Goal: Task Accomplishment & Management: Manage account settings

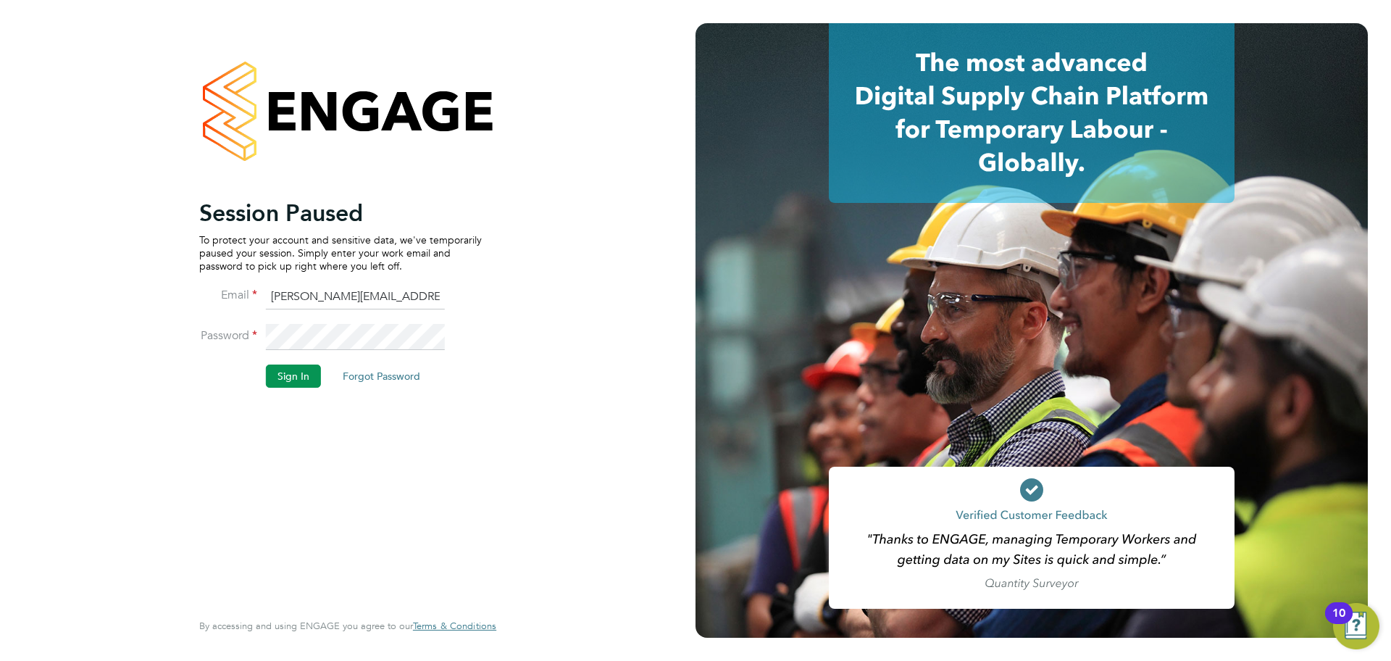
click at [293, 374] on button "Sign In" at bounding box center [293, 375] width 55 height 23
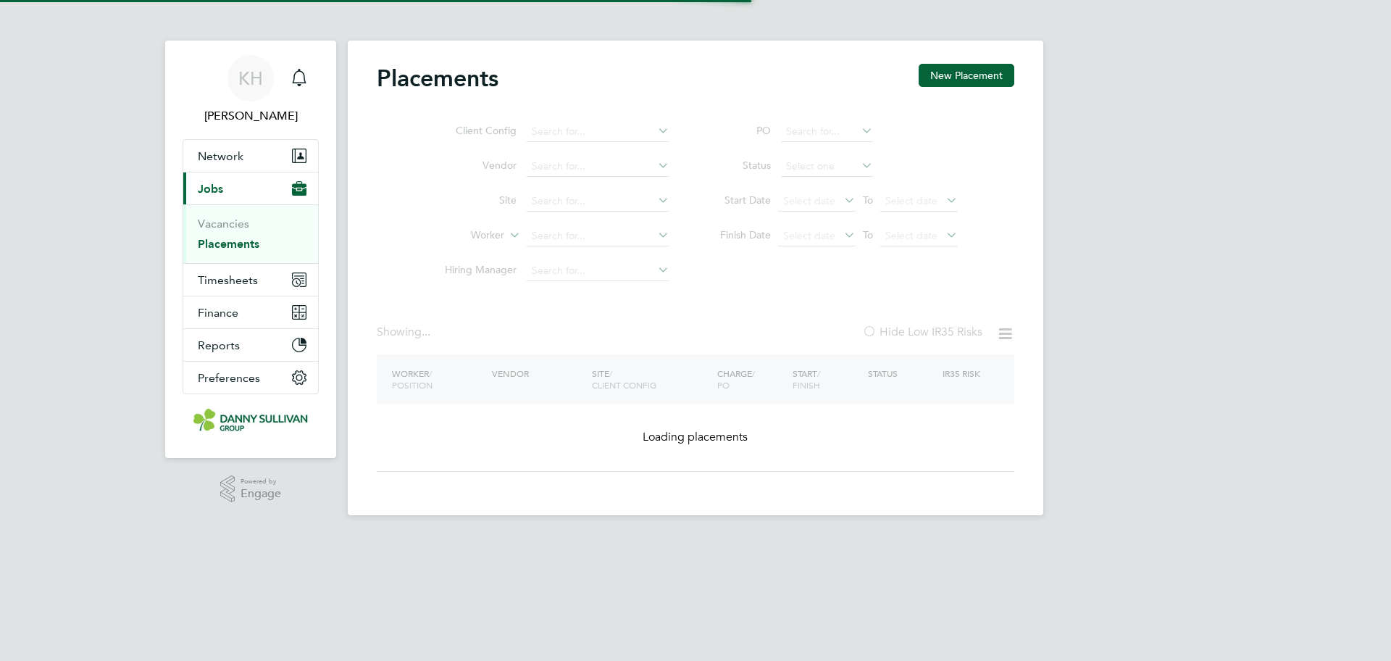
type input "[PERSON_NAME]"
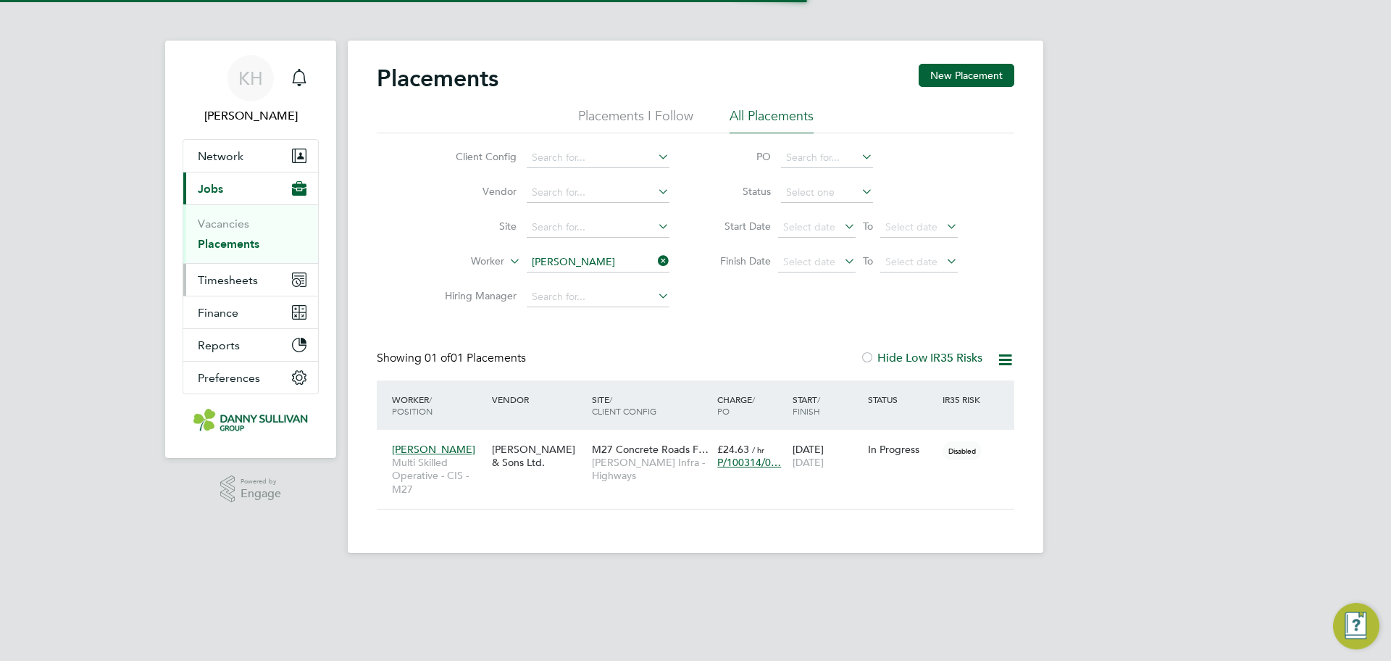
scroll to position [14, 68]
click at [227, 287] on button "Timesheets" at bounding box center [250, 280] width 135 height 32
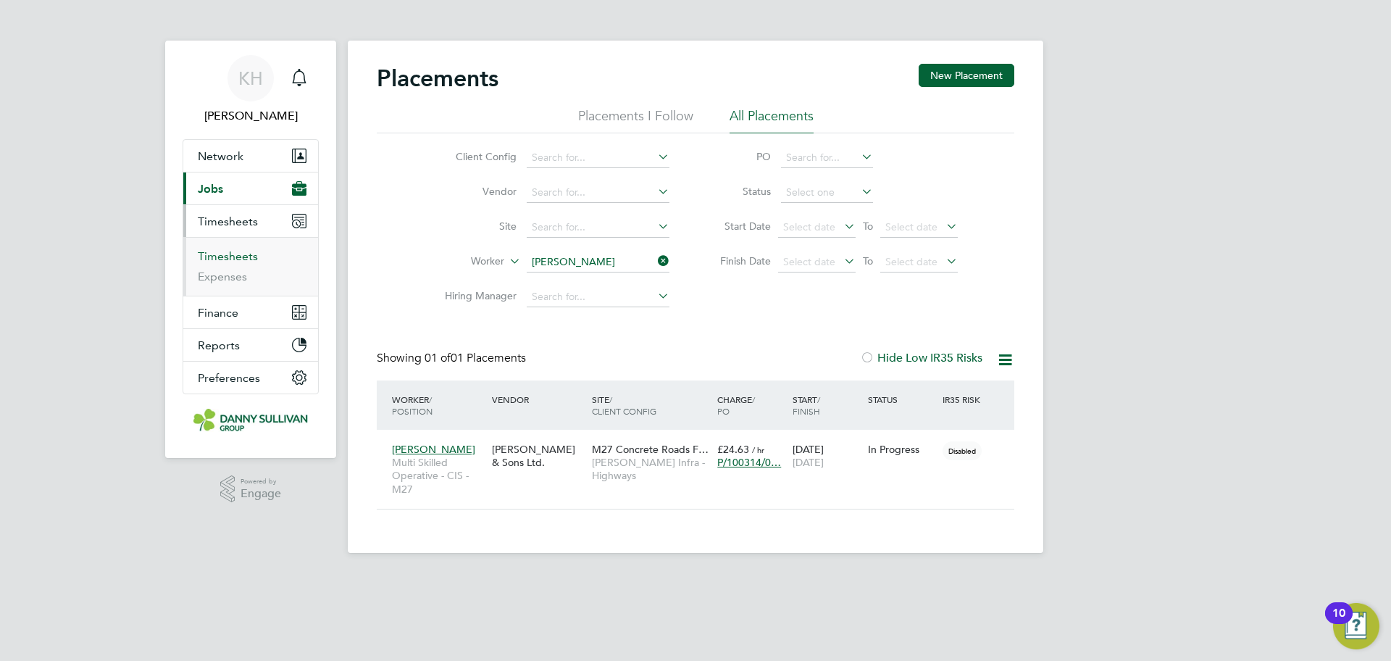
click at [233, 256] on link "Timesheets" at bounding box center [228, 256] width 60 height 14
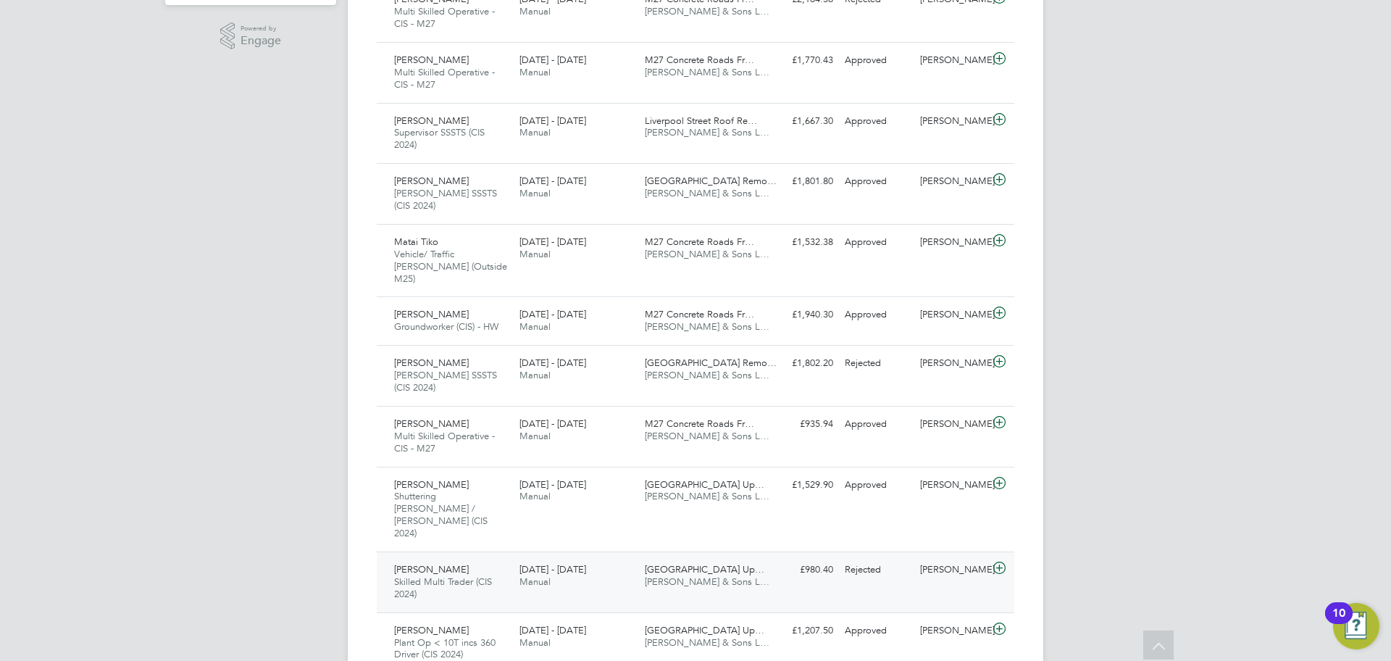
click at [567, 563] on span "13 - 19 Sep 2025" at bounding box center [552, 569] width 67 height 12
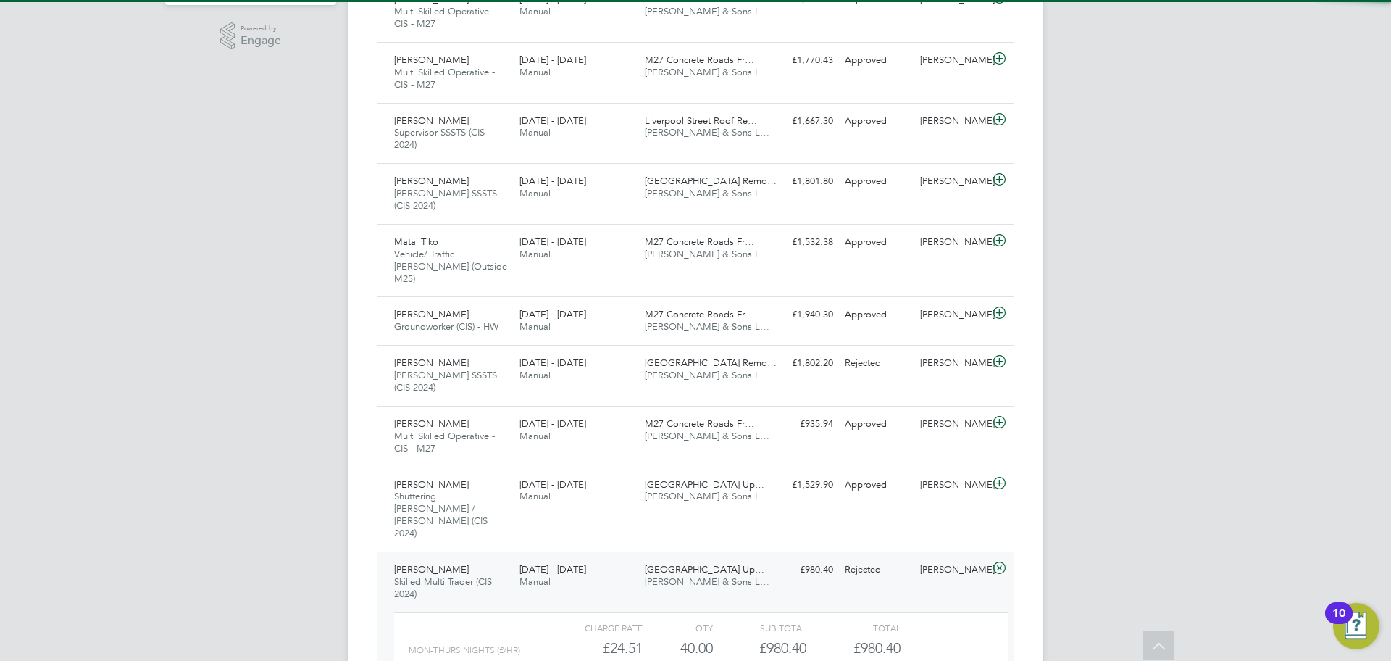
drag, startPoint x: 947, startPoint y: 624, endPoint x: 946, endPoint y: 631, distance: 7.3
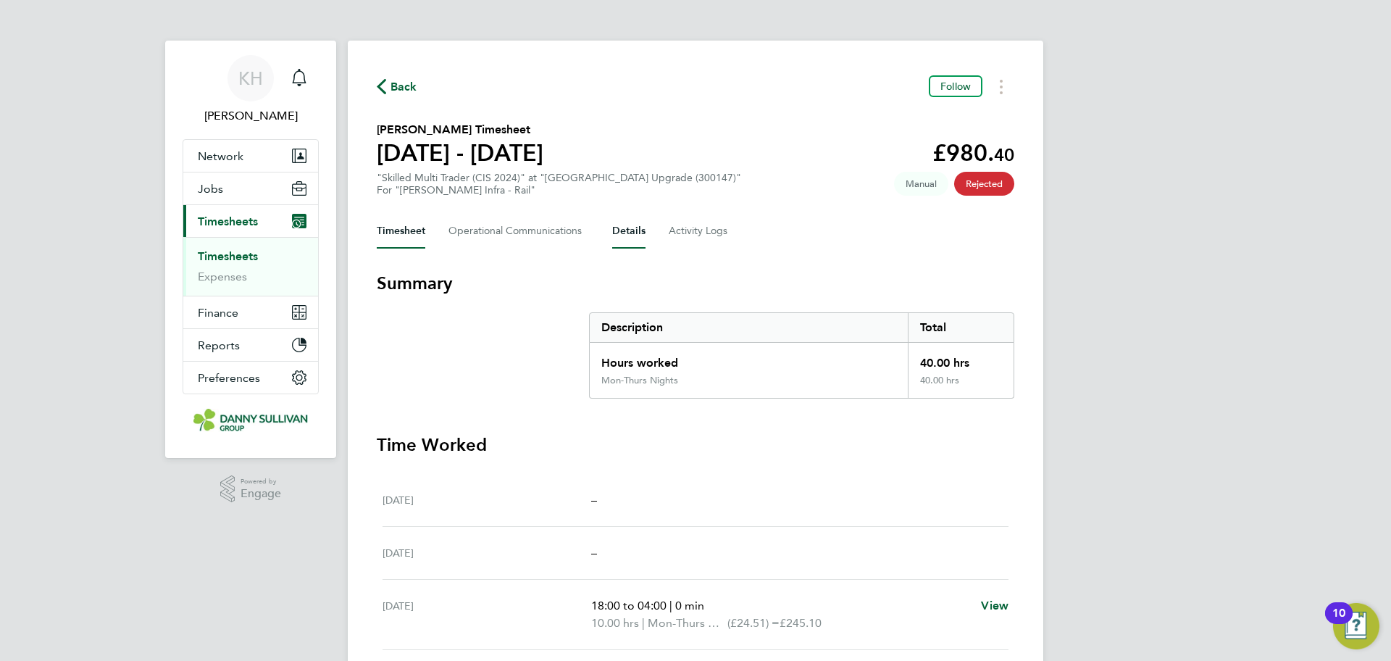
click at [640, 240] on button "Details" at bounding box center [628, 231] width 33 height 35
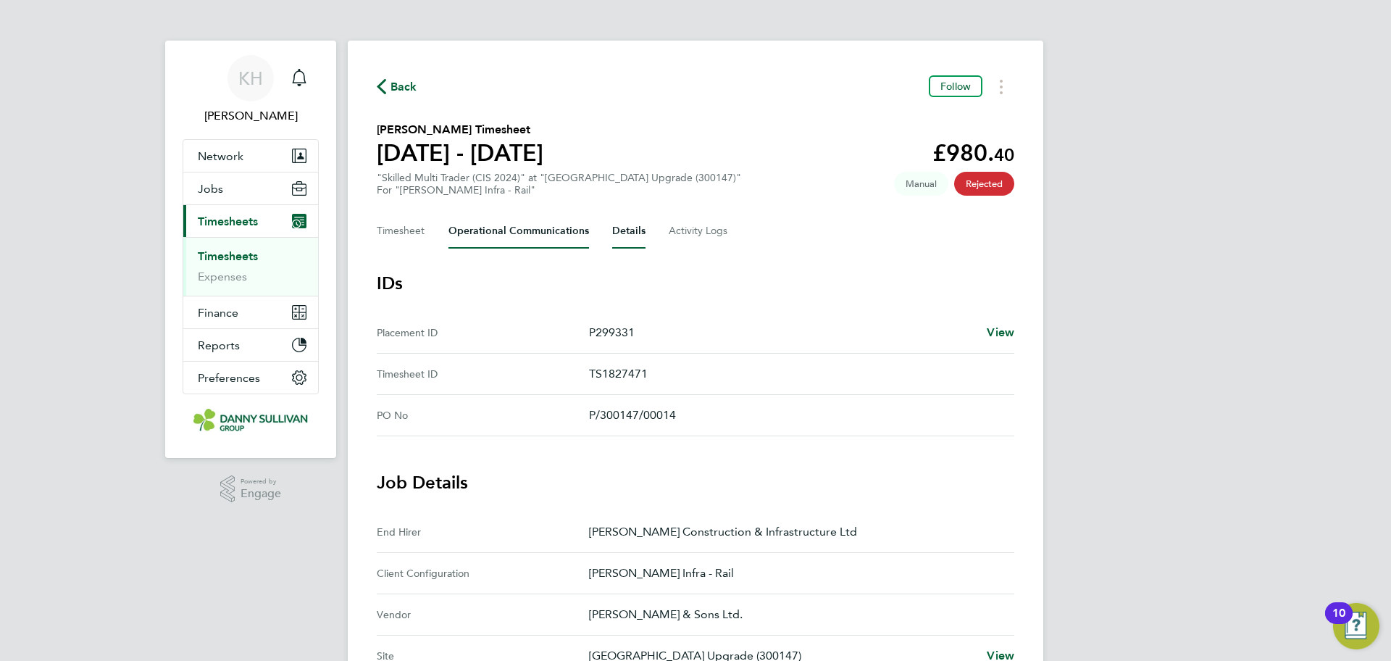
click at [504, 223] on Communications-tab "Operational Communications" at bounding box center [518, 231] width 141 height 35
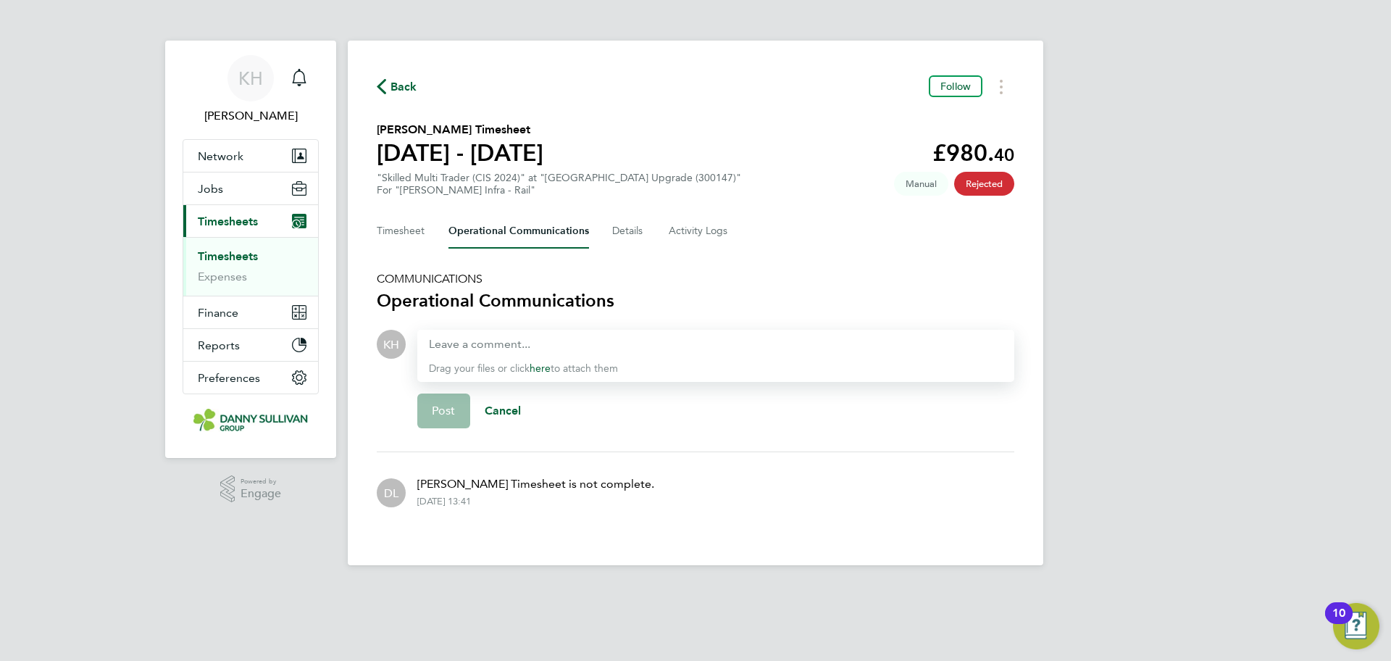
click at [404, 76] on div "Back Follow" at bounding box center [695, 86] width 637 height 22
click at [401, 85] on span "Back" at bounding box center [403, 86] width 27 height 17
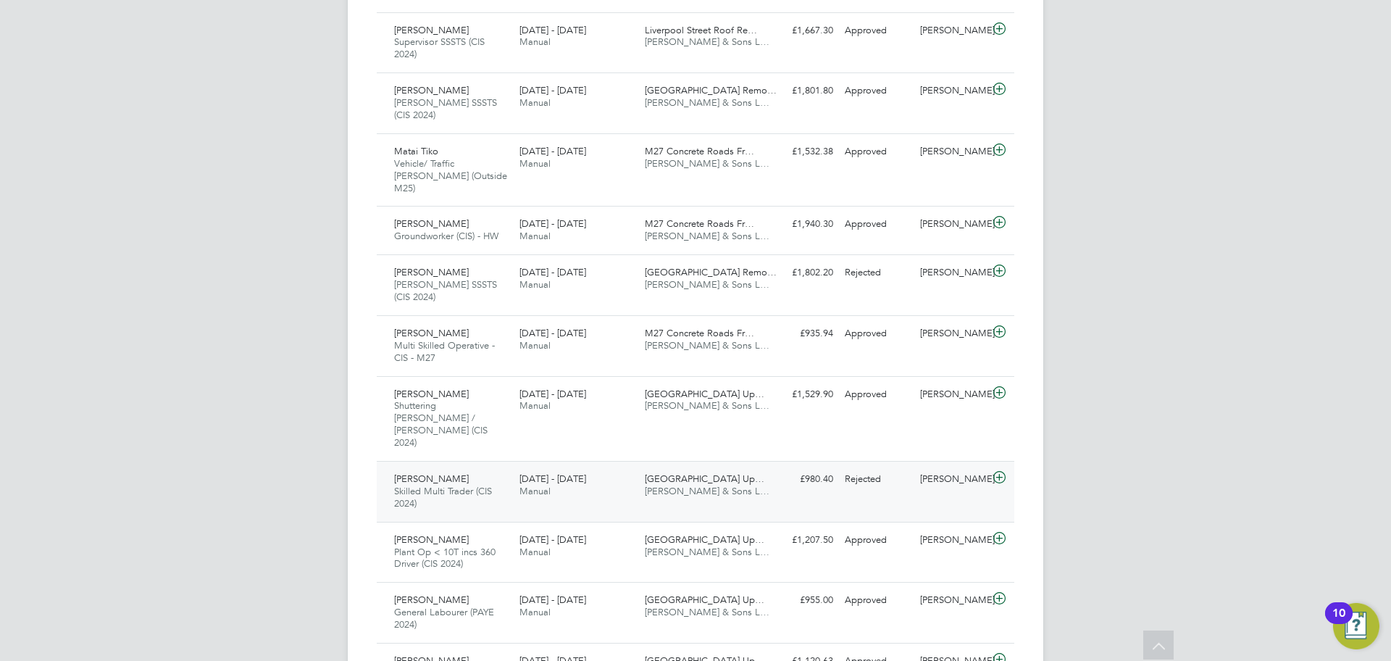
click at [566, 461] on div "Daniel Amankwah Skilled Multi Trader (CIS 2024) 13 - 19 Sep 2025 13 - 19 Sep 20…" at bounding box center [695, 491] width 637 height 61
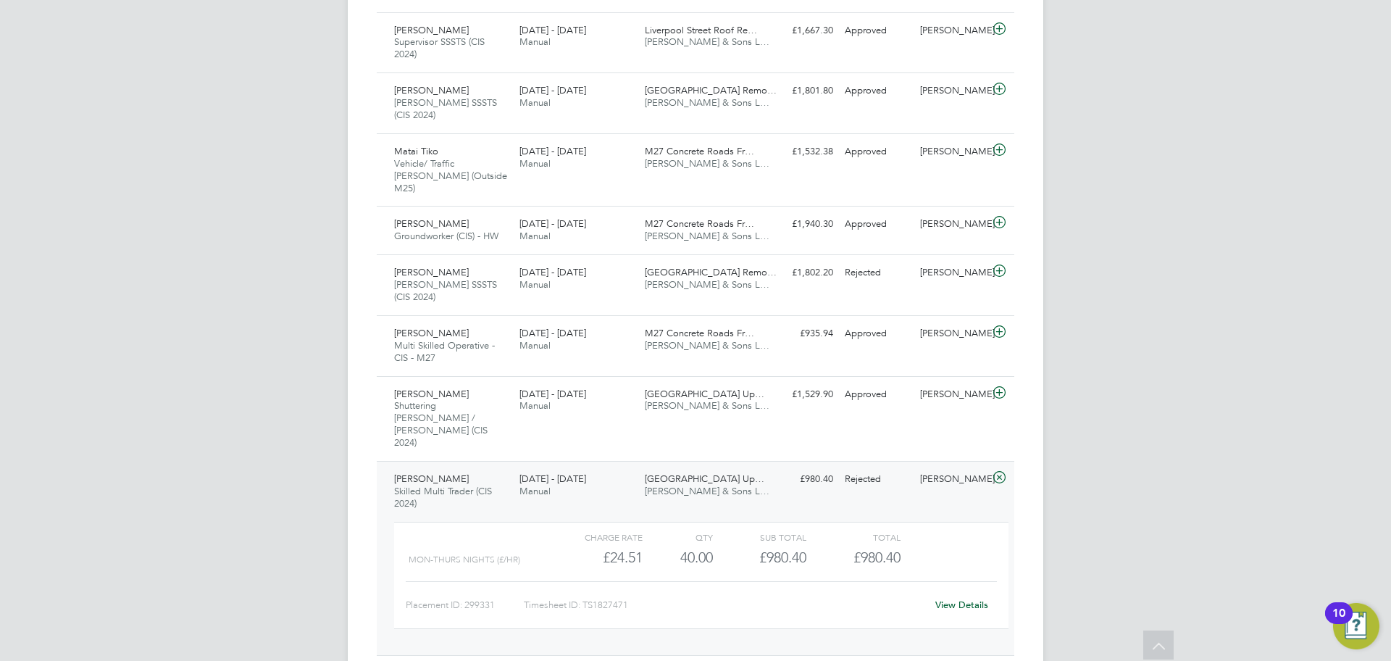
click at [947, 598] on link "View Details" at bounding box center [961, 604] width 53 height 12
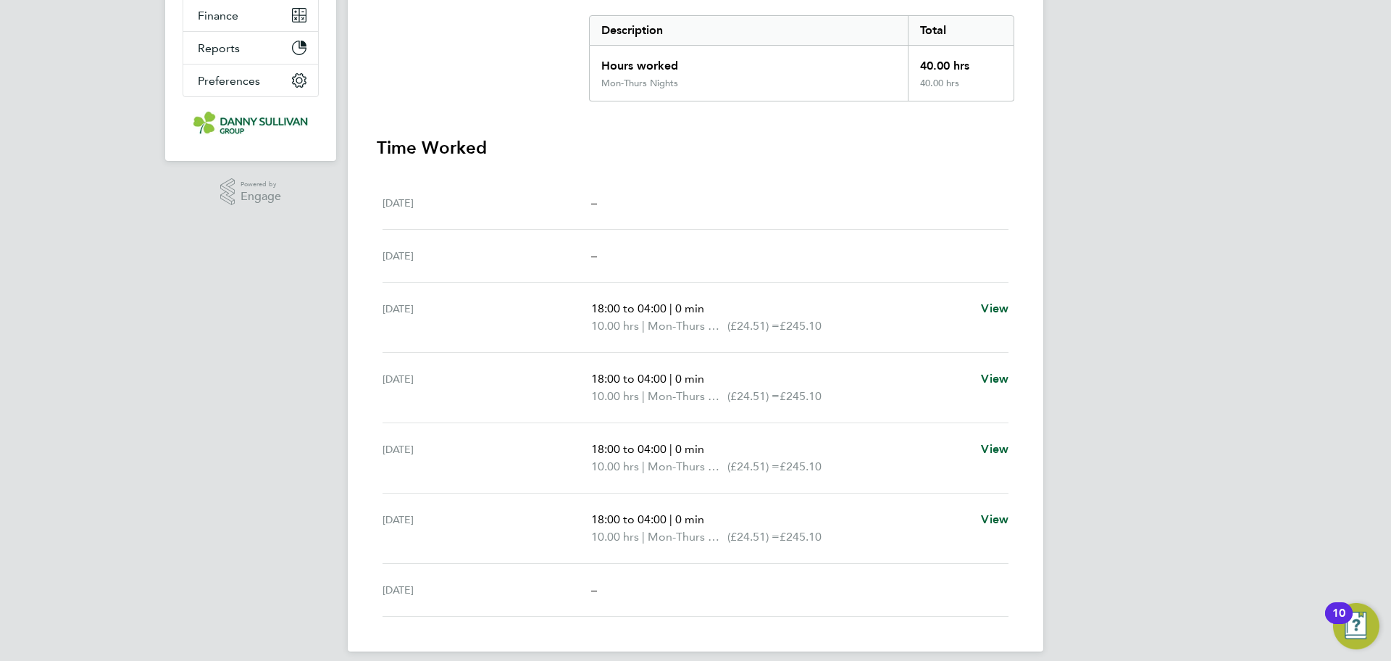
scroll to position [311, 0]
